Goal: Information Seeking & Learning: Check status

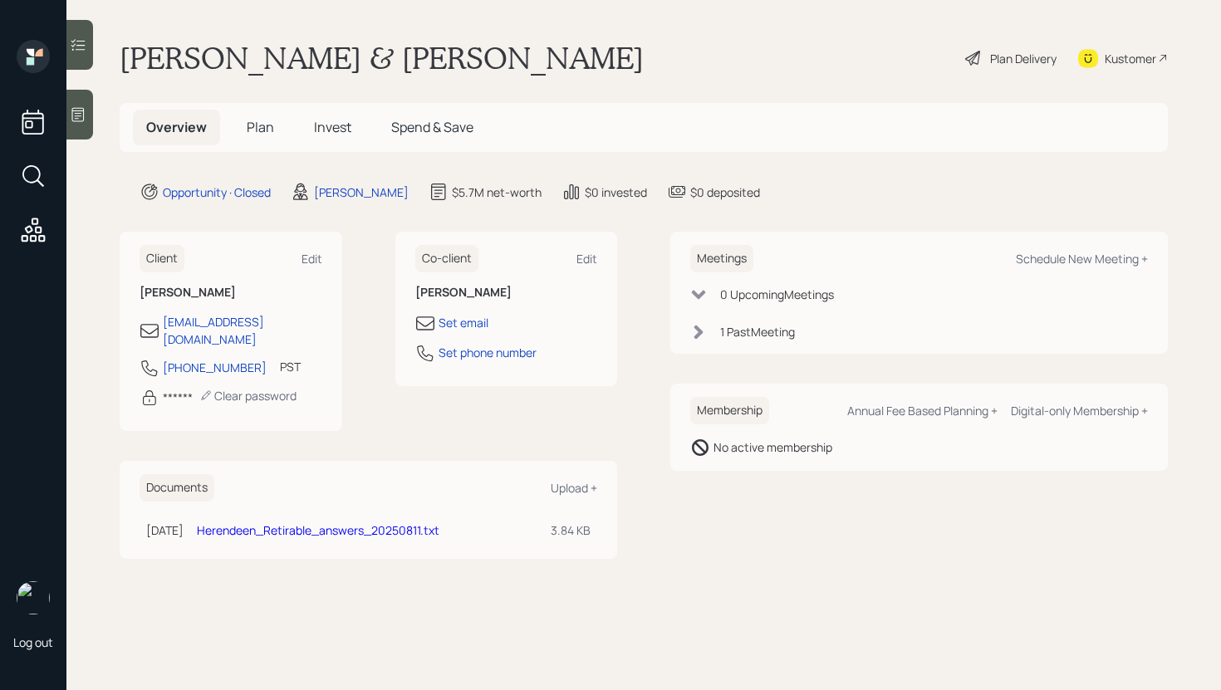
click at [339, 128] on span "Invest" at bounding box center [332, 127] width 37 height 18
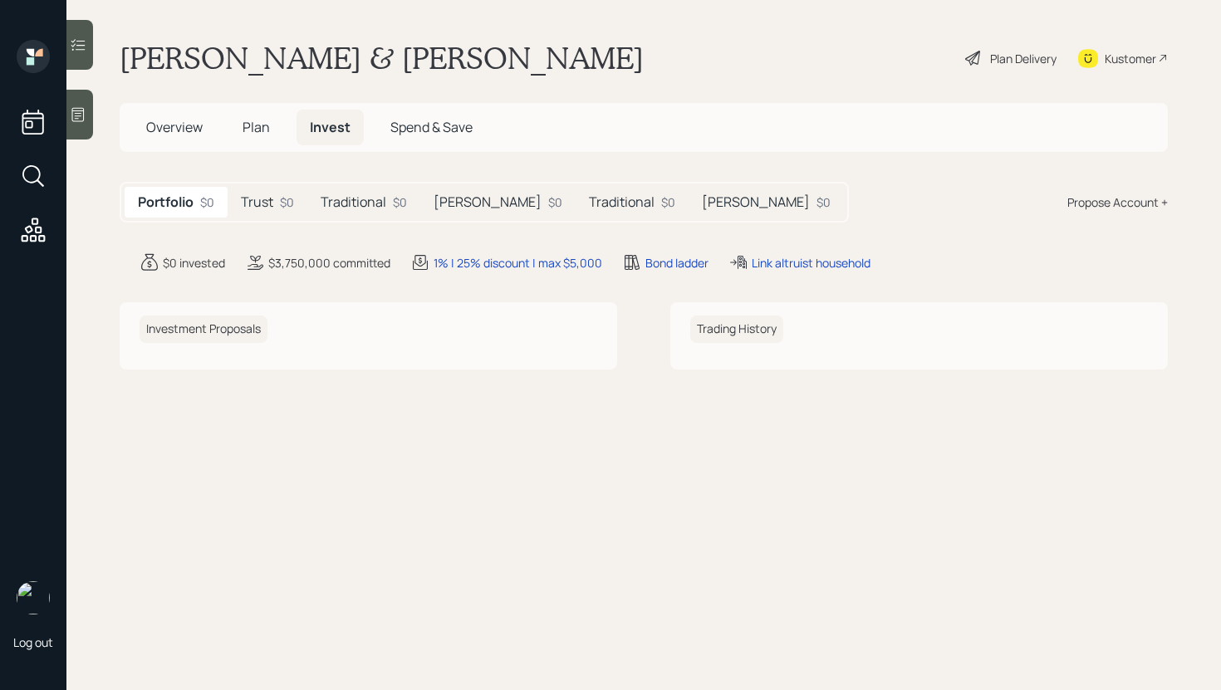
click at [306, 256] on div "$3,750,000 committed" at bounding box center [329, 262] width 122 height 17
click at [81, 122] on icon at bounding box center [78, 114] width 17 height 17
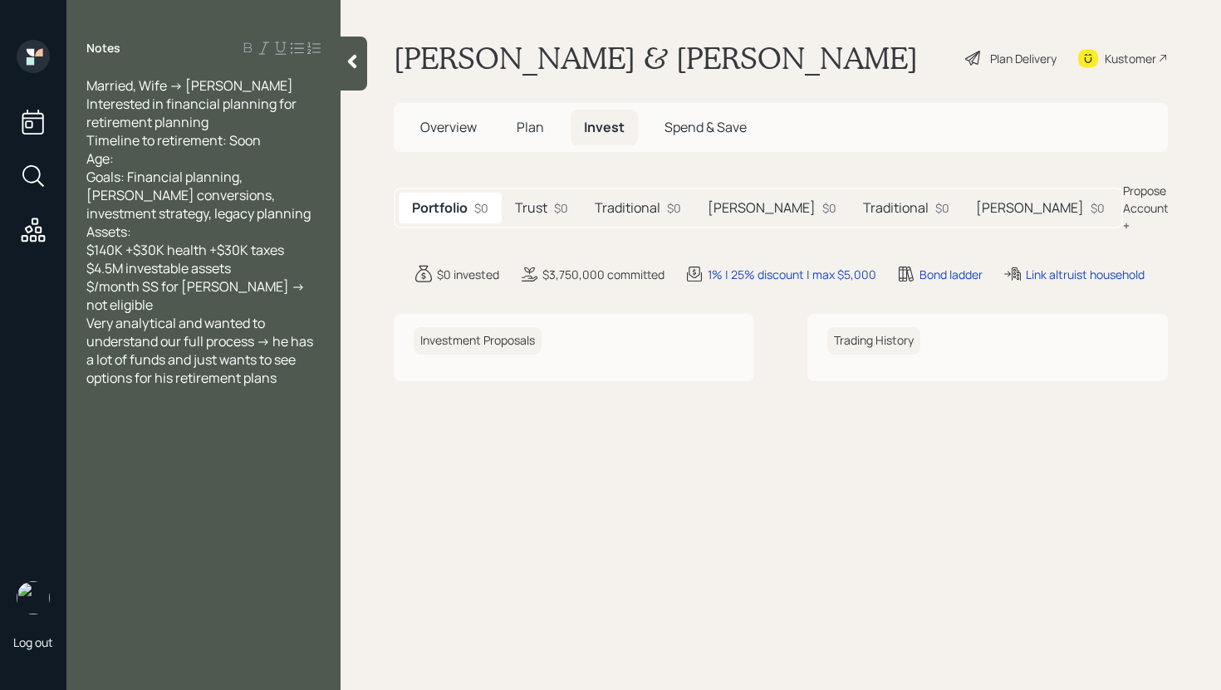
click at [351, 81] on div at bounding box center [354, 64] width 27 height 54
